Goal: Transaction & Acquisition: Purchase product/service

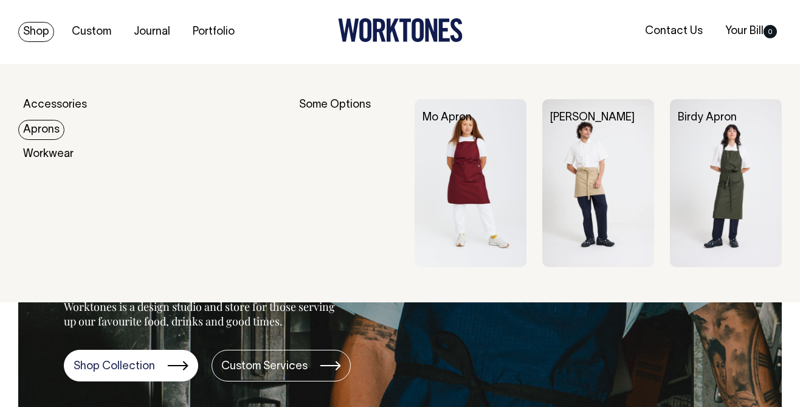
click at [52, 134] on link "Aprons" at bounding box center [41, 130] width 46 height 20
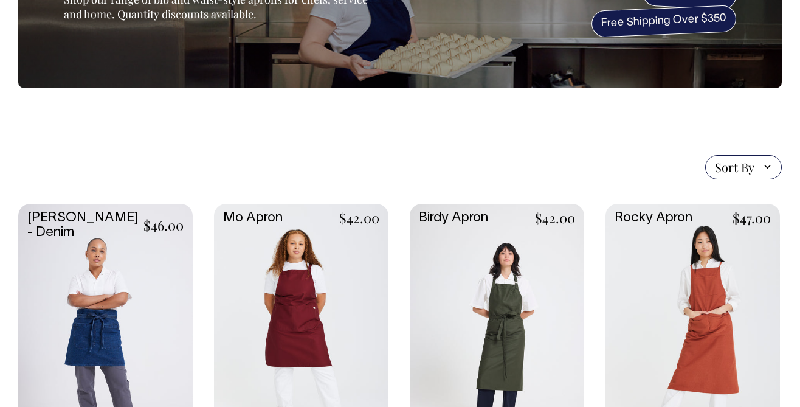
scroll to position [163, 0]
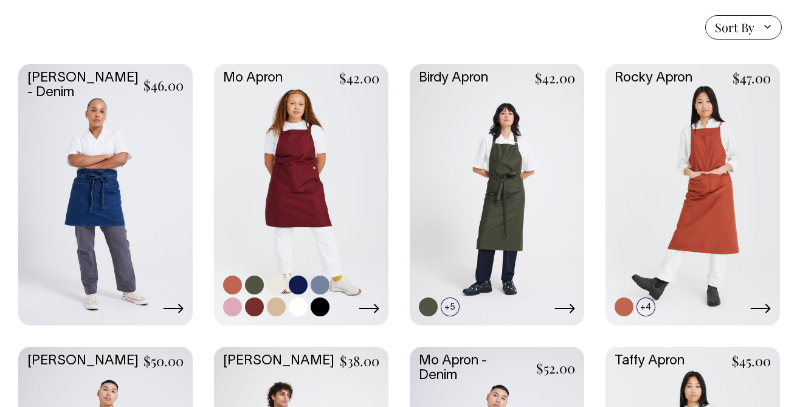
click at [308, 175] on link at bounding box center [301, 194] width 174 height 260
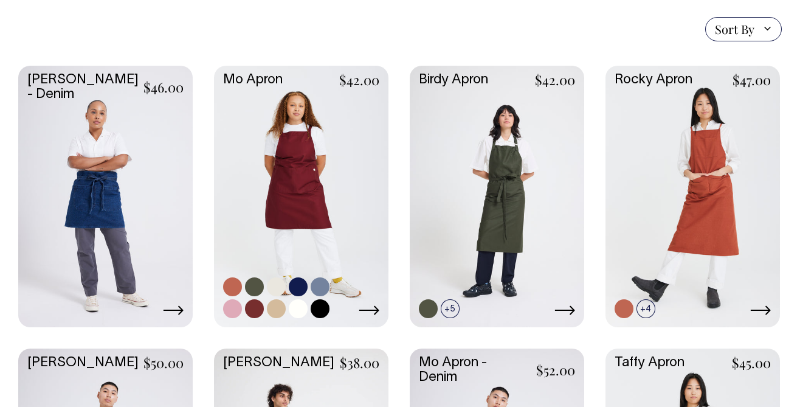
scroll to position [299, 0]
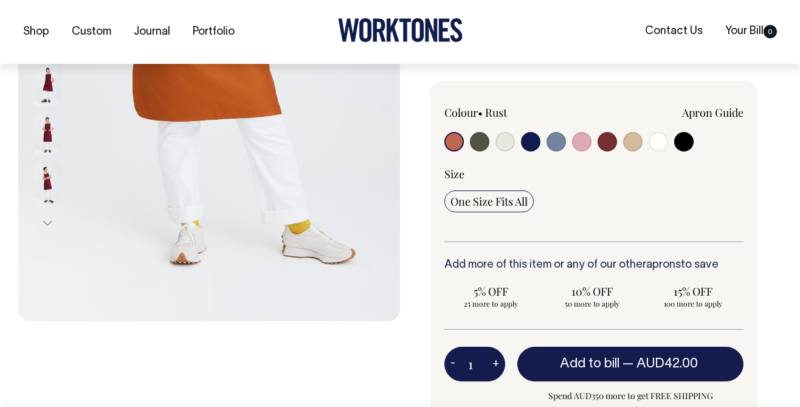
scroll to position [315, 0]
